Goal: Task Accomplishment & Management: Complete application form

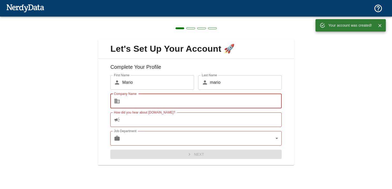
click at [225, 101] on input "Company Name" at bounding box center [201, 101] width 159 height 14
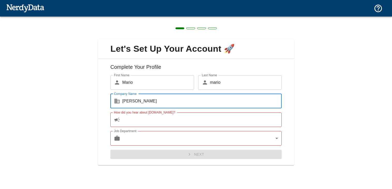
type input "[PERSON_NAME]"
click at [222, 118] on input "How did you hear about [DOMAIN_NAME]?" at bounding box center [201, 119] width 159 height 14
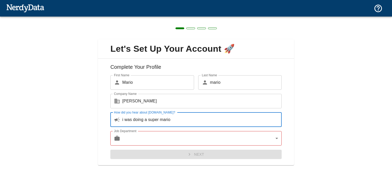
type input "i was doing a super mario"
click at [214, 18] on body "Technologies Domains Pricing Products Create a Report Create a list of websites…" at bounding box center [196, 9] width 392 height 18
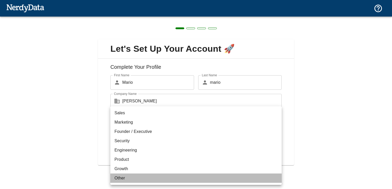
click at [148, 179] on li "Other" at bounding box center [195, 177] width 171 height 9
type input "other"
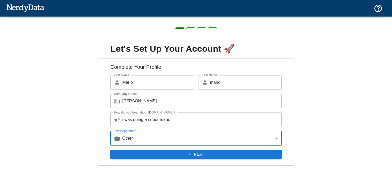
click at [161, 157] on button "Next" at bounding box center [195, 155] width 171 height 10
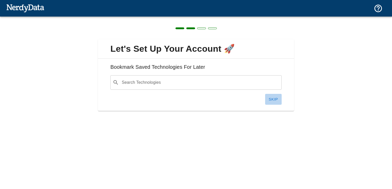
click at [271, 96] on button "Skip" at bounding box center [273, 99] width 17 height 11
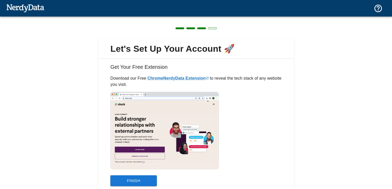
scroll to position [20, 0]
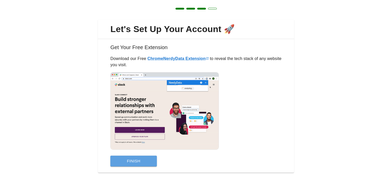
click at [138, 160] on button "Finish" at bounding box center [133, 161] width 47 height 11
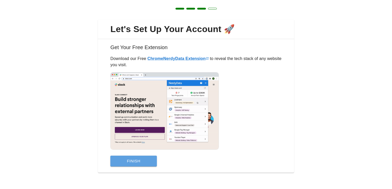
scroll to position [0, 0]
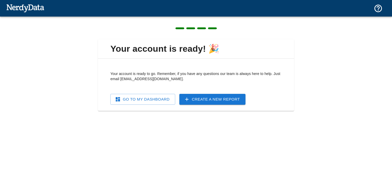
click at [35, 9] on img at bounding box center [25, 8] width 38 height 10
